Goal: Information Seeking & Learning: Learn about a topic

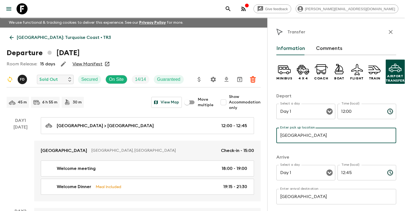
click at [71, 34] on link "[GEOGRAPHIC_DATA]: Turquoise Coast • TR3" at bounding box center [60, 37] width 107 height 11
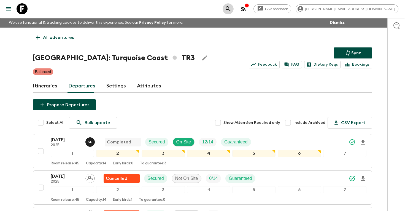
click at [231, 8] on icon "search adventures" at bounding box center [228, 9] width 7 height 7
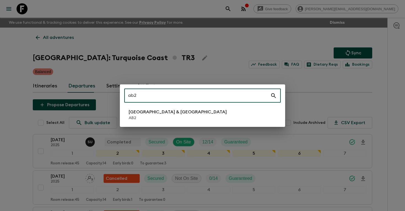
type input "ab2"
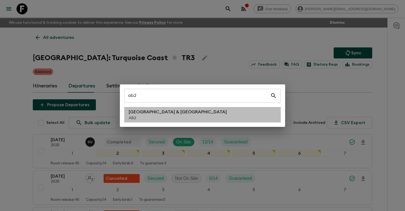
click at [154, 120] on p "AB2" at bounding box center [178, 118] width 98 height 6
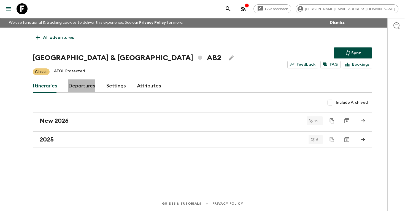
click at [75, 90] on link "Departures" at bounding box center [81, 85] width 27 height 13
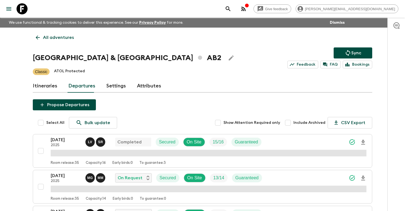
scroll to position [101, 0]
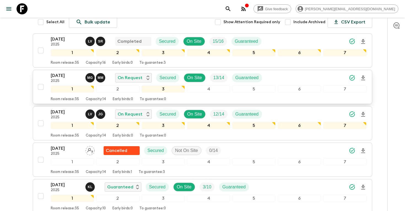
click at [52, 77] on p "[DATE]" at bounding box center [66, 75] width 30 height 7
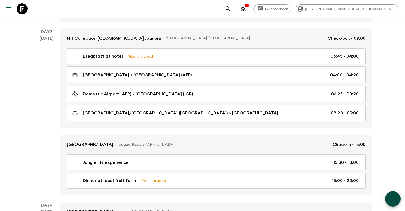
scroll to position [358, 0]
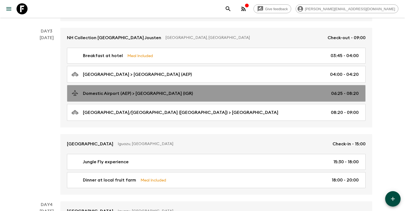
click at [162, 95] on p "Domestic Airport (AEP) > [GEOGRAPHIC_DATA] (IGR)" at bounding box center [138, 93] width 110 height 7
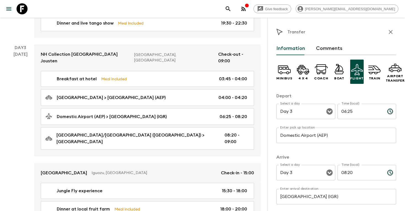
scroll to position [347, 0]
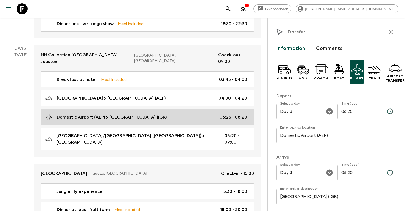
click at [162, 114] on p "Domestic Airport (AEP) > [GEOGRAPHIC_DATA] (IGR)" at bounding box center [112, 117] width 110 height 7
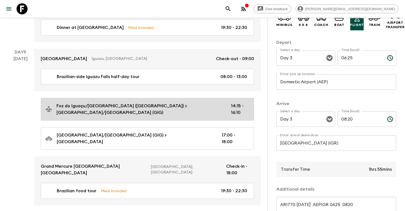
scroll to position [631, 0]
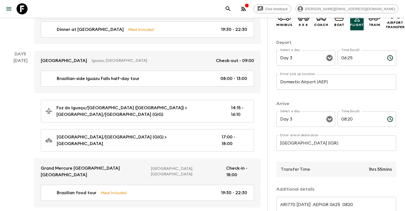
click at [230, 9] on icon "search adventures" at bounding box center [228, 8] width 5 height 5
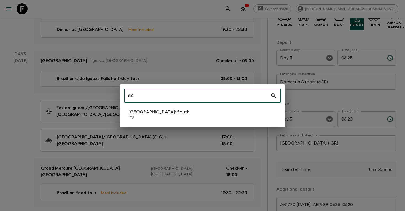
type input "it6"
click at [128, 116] on li "[GEOGRAPHIC_DATA]: South IT6" at bounding box center [202, 114] width 156 height 15
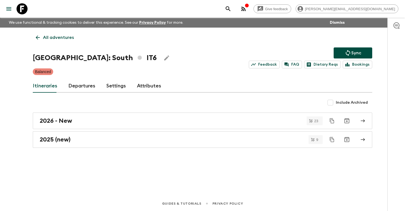
click at [80, 88] on link "Departures" at bounding box center [81, 85] width 27 height 13
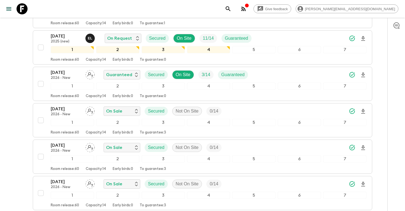
scroll to position [393, 0]
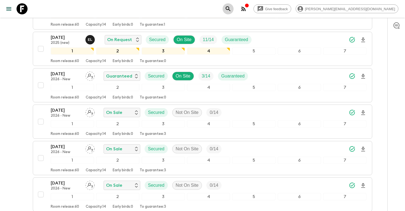
click at [231, 9] on icon "search adventures" at bounding box center [228, 9] width 7 height 7
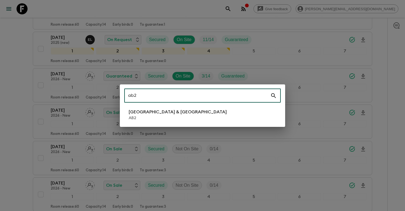
type input "ab2"
click at [186, 118] on li "Argentina & [GEOGRAPHIC_DATA] AB2" at bounding box center [202, 114] width 156 height 15
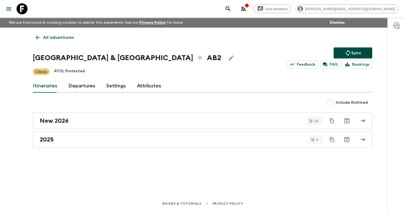
click at [78, 88] on link "Departures" at bounding box center [81, 85] width 27 height 13
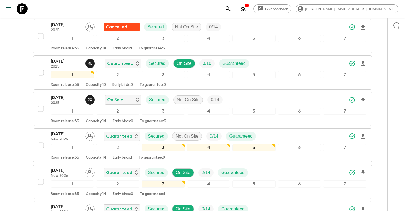
scroll to position [225, 0]
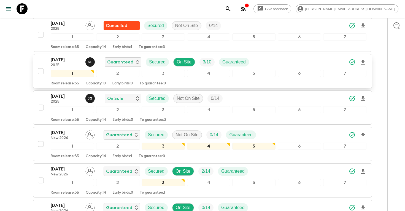
click at [49, 61] on div "[DATE] 2025 K L Guaranteed Secured On Site 3 / 10 Guaranteed 1 2 3 4 5 6 7 Room…" at bounding box center [200, 70] width 331 height 29
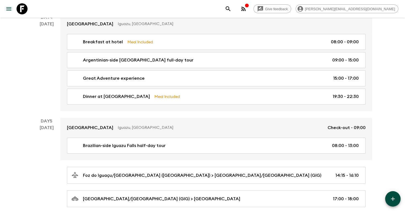
scroll to position [558, 0]
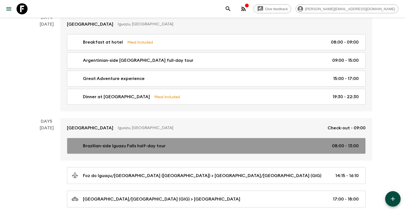
click at [110, 142] on p "Brazilian-side Iguazu Falls half-day tour" at bounding box center [124, 145] width 83 height 7
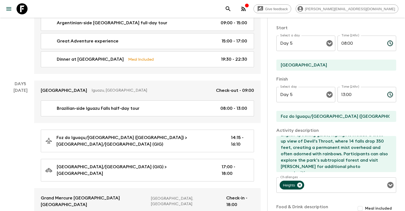
scroll to position [615, 0]
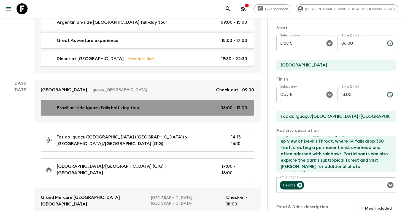
click at [158, 104] on div "Brazilian-side [GEOGRAPHIC_DATA] half-day tour 08:00 - 13:00" at bounding box center [146, 107] width 202 height 7
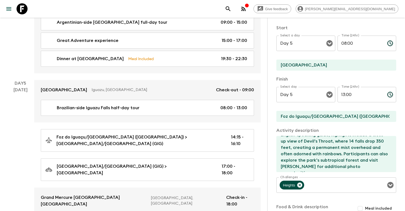
scroll to position [0, 0]
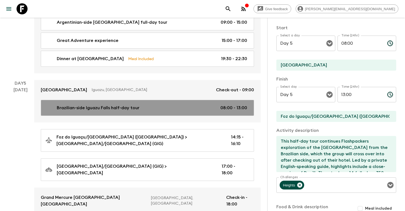
click at [109, 104] on p "Brazilian-side Iguazu Falls half-day tour" at bounding box center [98, 107] width 83 height 7
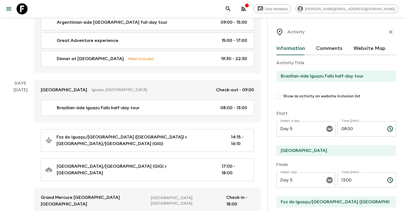
click at [308, 76] on input "Brazilian-side Iguazu Falls half-day tour" at bounding box center [333, 75] width 115 height 11
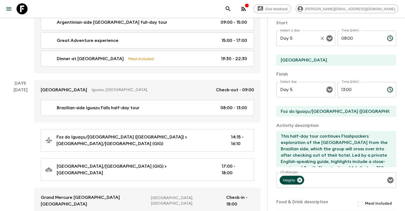
scroll to position [114, 0]
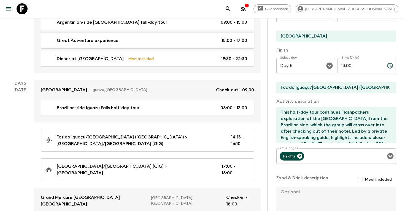
click at [333, 127] on textarea "This half-day tour continues Flashpackers exploration of the [GEOGRAPHIC_DATA] …" at bounding box center [333, 125] width 115 height 36
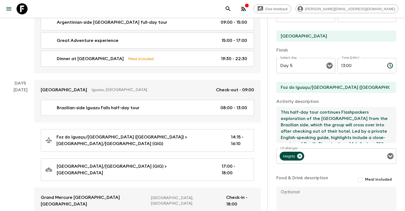
scroll to position [4, 0]
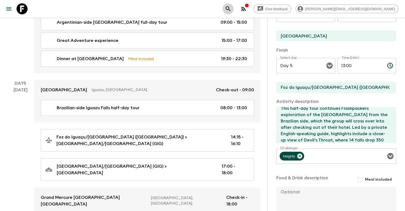
click at [230, 8] on icon "search adventures" at bounding box center [228, 8] width 5 height 5
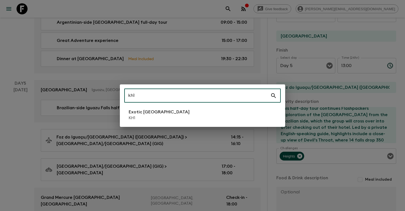
type input "kh1"
click at [199, 116] on li "Exotic [GEOGRAPHIC_DATA] KH1" at bounding box center [202, 114] width 156 height 15
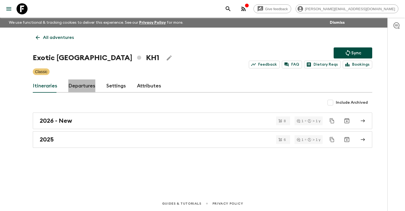
click at [83, 82] on link "Departures" at bounding box center [81, 85] width 27 height 13
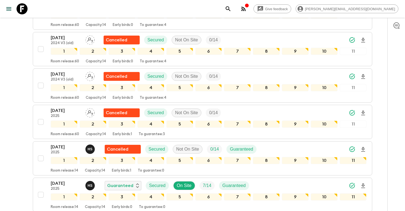
scroll to position [477, 0]
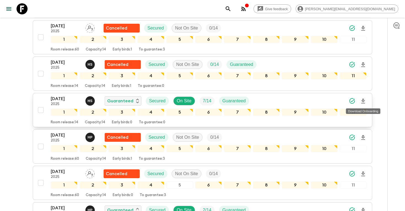
click at [363, 101] on icon "Download Onboarding" at bounding box center [363, 101] width 4 height 5
click at [231, 9] on icon "search adventures" at bounding box center [228, 9] width 7 height 7
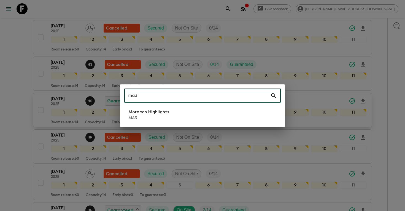
type input "ma3"
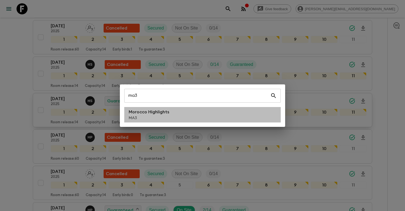
click at [185, 116] on li "Morocco Highlights MA3" at bounding box center [202, 114] width 156 height 15
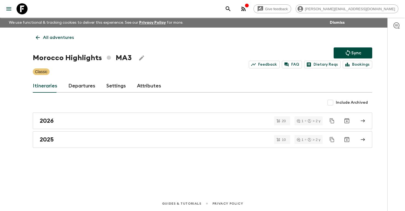
click at [82, 86] on link "Departures" at bounding box center [81, 85] width 27 height 13
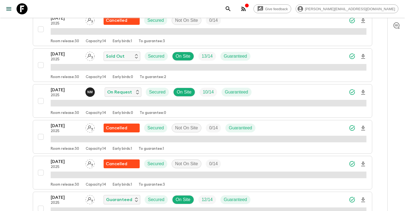
scroll to position [193, 0]
